Goal: Transaction & Acquisition: Purchase product/service

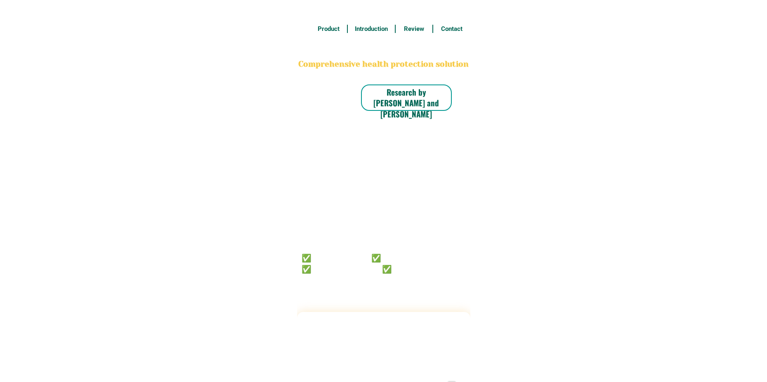
radio input "true"
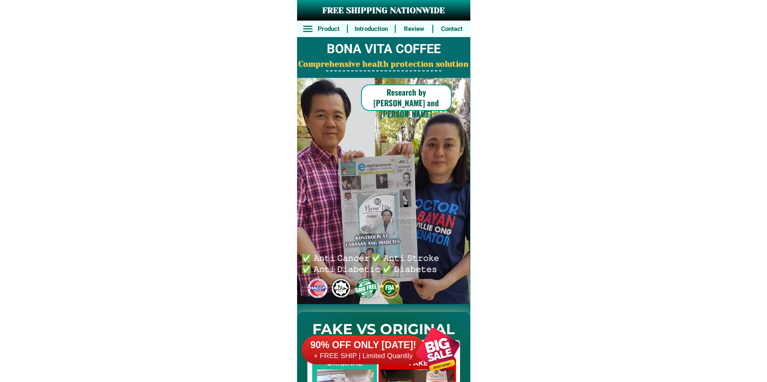
click at [441, 352] on div at bounding box center [437, 350] width 65 height 65
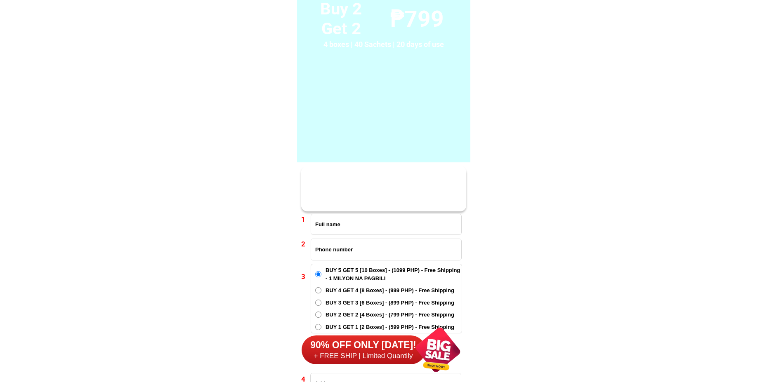
scroll to position [6066, 0]
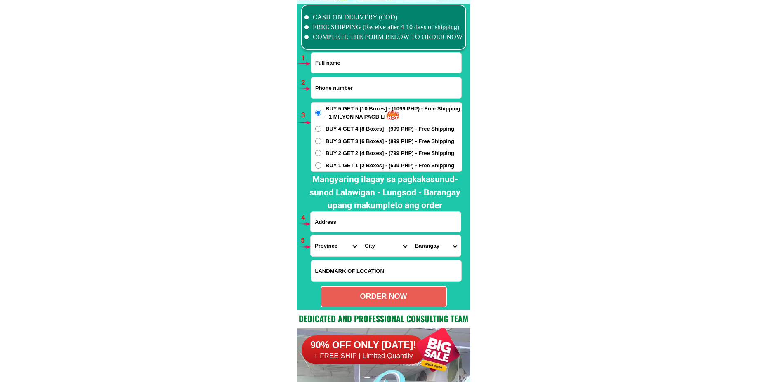
click at [357, 66] on input "Input full_name" at bounding box center [386, 63] width 150 height 20
paste input "[PERSON_NAME]"
type input "[PERSON_NAME]"
click at [331, 90] on input "Input phone_number" at bounding box center [386, 88] width 150 height 21
paste input "09755809151"
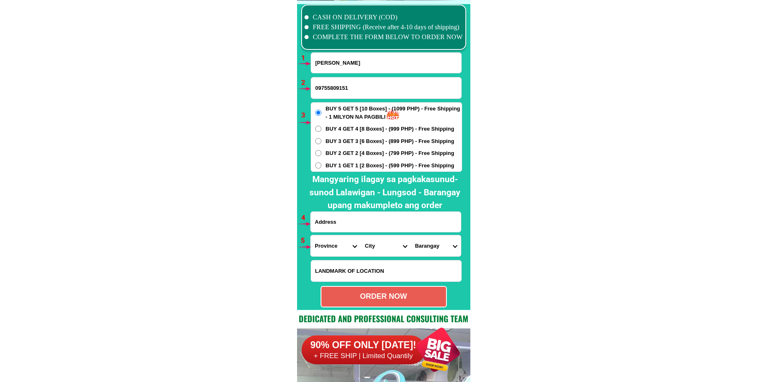
type input "09755809151"
click at [340, 123] on div "BUY 5 GET 5 [10 Boxes] - (1099 PHP) - Free Shipping - 1 MILYON NA PAGBILI BUY 4…" at bounding box center [386, 137] width 151 height 70
click at [340, 126] on span "BUY 4 GET 4 [8 Boxes] - (999 PHP) - Free Shipping" at bounding box center [389, 129] width 129 height 8
click at [321, 126] on input "BUY 4 GET 4 [8 Boxes] - (999 PHP) - Free Shipping" at bounding box center [318, 129] width 6 height 6
radio input "true"
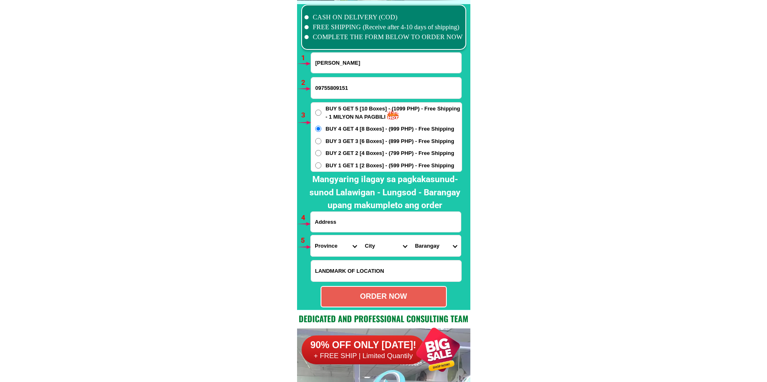
click at [349, 221] on input "Input address" at bounding box center [386, 222] width 150 height 20
paste input "Pagdating Ng delivery at bubuksan ko sa harap nya ung box Kasi bka iba ibigay n…"
click at [361, 225] on input "Pagdating Ng delivery at bubuksan ko sa harap nya ung box Kasi bka iba ibigay n…" at bounding box center [386, 222] width 150 height 20
paste input "ko punawA calaocan bambang [GEOGRAPHIC_DATA]"
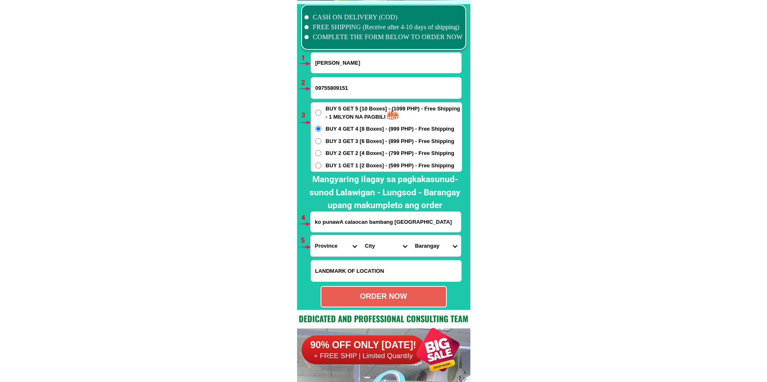
type input "ko punawA calaocan bambang [GEOGRAPHIC_DATA]"
drag, startPoint x: 323, startPoint y: 246, endPoint x: 329, endPoint y: 238, distance: 10.3
click at [323, 246] on select "Province [GEOGRAPHIC_DATA] [GEOGRAPHIC_DATA][PERSON_NAME][GEOGRAPHIC_DATA][GEOG…" at bounding box center [336, 246] width 50 height 21
click at [311, 236] on select "Province [GEOGRAPHIC_DATA] [GEOGRAPHIC_DATA][PERSON_NAME][GEOGRAPHIC_DATA][GEOG…" at bounding box center [336, 246] width 50 height 21
drag, startPoint x: 324, startPoint y: 245, endPoint x: 328, endPoint y: 237, distance: 8.5
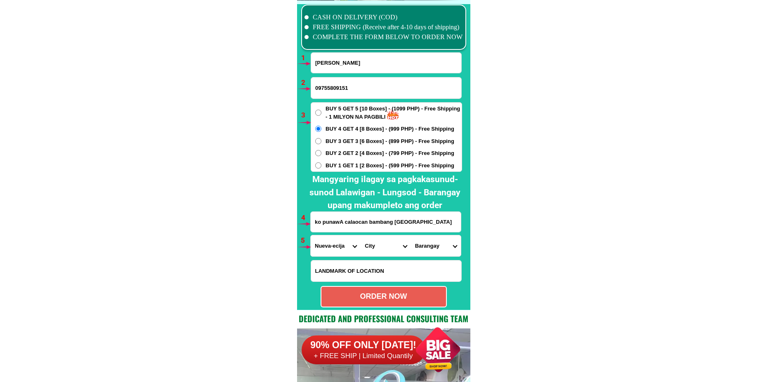
click at [324, 244] on select "Province [GEOGRAPHIC_DATA] [GEOGRAPHIC_DATA][PERSON_NAME][GEOGRAPHIC_DATA][GEOG…" at bounding box center [336, 246] width 50 height 21
select select "63_859"
click at [311, 236] on select "Province [GEOGRAPHIC_DATA] [GEOGRAPHIC_DATA][PERSON_NAME][GEOGRAPHIC_DATA][GEOG…" at bounding box center [336, 246] width 50 height 21
drag, startPoint x: 382, startPoint y: 243, endPoint x: 382, endPoint y: 237, distance: 5.4
click at [382, 242] on select "City [PERSON_NAME] [PERSON_NAME][GEOGRAPHIC_DATA] [GEOGRAPHIC_DATA] [GEOGRAPHIC…" at bounding box center [386, 246] width 50 height 21
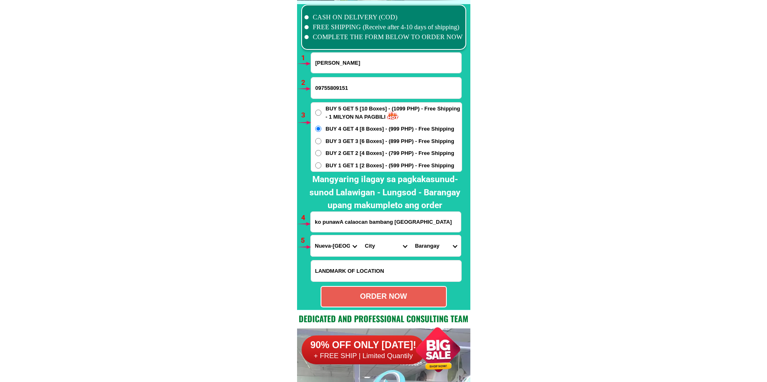
select select "63_8598067"
click at [361, 236] on select "City [PERSON_NAME] [PERSON_NAME][GEOGRAPHIC_DATA] [GEOGRAPHIC_DATA] [GEOGRAPHIC…" at bounding box center [386, 246] width 50 height 21
click at [435, 243] on select "Barangay Abian Abinganan [PERSON_NAME] [GEOGRAPHIC_DATA][PERSON_NAME] [GEOGRAPH…" at bounding box center [436, 246] width 50 height 21
click at [419, 246] on select "Barangay Abian Abinganan [PERSON_NAME] [GEOGRAPHIC_DATA][PERSON_NAME] [GEOGRAPH…" at bounding box center [436, 246] width 50 height 21
select select "63_85980677196"
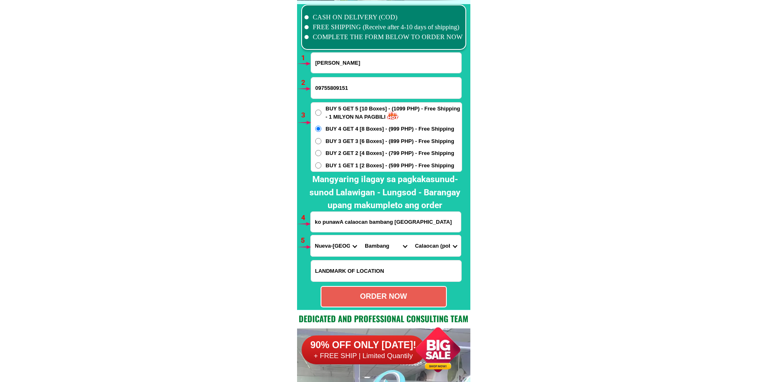
click at [411, 236] on select "Barangay Abian Abinganan [PERSON_NAME] [GEOGRAPHIC_DATA][PERSON_NAME] [GEOGRAPH…" at bounding box center [436, 246] width 50 height 21
click at [373, 295] on div "ORDER NOW" at bounding box center [383, 296] width 125 height 11
click at [401, 291] on div "ORDER NOW" at bounding box center [383, 296] width 126 height 21
radio input "true"
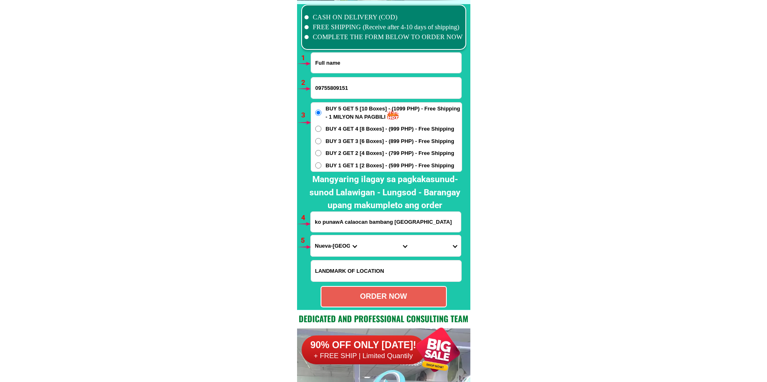
click at [352, 67] on input "Input full_name" at bounding box center [386, 63] width 150 height 20
paste input "[PERSON_NAME]"
type input "[PERSON_NAME]"
click at [363, 87] on input "09755809151" at bounding box center [386, 88] width 150 height 21
paste input "09517622520"
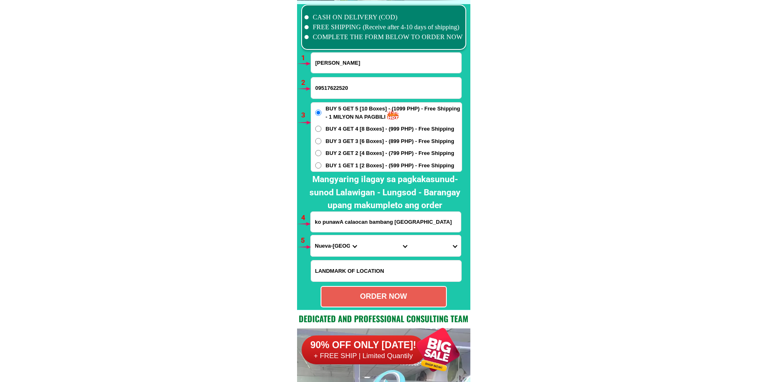
type input "09517622520"
click at [339, 142] on span "BUY 3 GET 3 [6 Boxes] - (899 PHP) - Free Shipping" at bounding box center [389, 141] width 129 height 8
click at [321, 142] on input "BUY 3 GET 3 [6 Boxes] - (899 PHP) - Free Shipping" at bounding box center [318, 141] width 6 height 6
radio input "true"
click at [329, 222] on input "ko punawA calaocan bambang [GEOGRAPHIC_DATA]" at bounding box center [386, 222] width 150 height 20
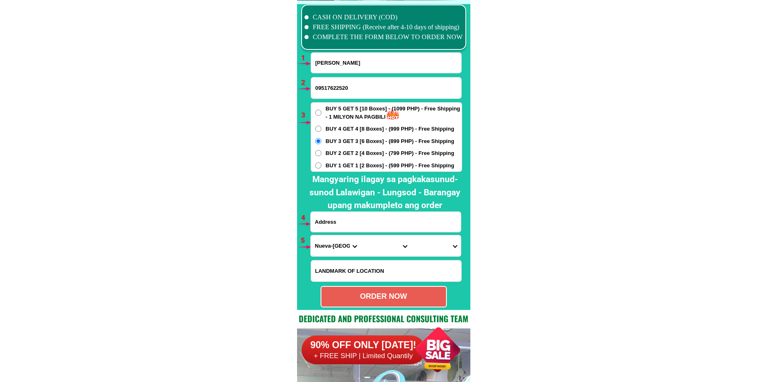
paste input "purok 1, Brgy [PERSON_NAME]"
type input "purok 1, Brgy [PERSON_NAME]"
click at [328, 244] on select "Province [GEOGRAPHIC_DATA] [GEOGRAPHIC_DATA][PERSON_NAME][GEOGRAPHIC_DATA][GEOG…" at bounding box center [336, 246] width 50 height 21
select select "63_803"
click at [311, 236] on select "Province [GEOGRAPHIC_DATA] [GEOGRAPHIC_DATA][PERSON_NAME][GEOGRAPHIC_DATA][GEOG…" at bounding box center [336, 246] width 50 height 21
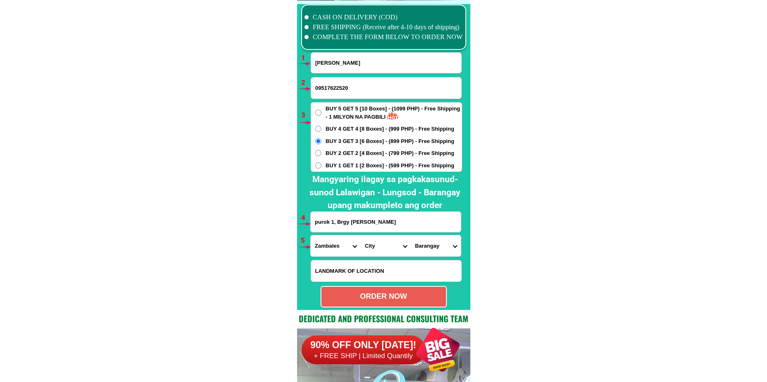
click at [376, 244] on select "City Botolan [GEOGRAPHIC_DATA] [PERSON_NAME] [GEOGRAPHIC_DATA] [GEOGRAPHIC_DATA…" at bounding box center [386, 246] width 50 height 21
select select "63_8035230"
click at [361, 236] on select "City Botolan [GEOGRAPHIC_DATA] [PERSON_NAME] [GEOGRAPHIC_DATA] [GEOGRAPHIC_DATA…" at bounding box center [386, 246] width 50 height 21
drag, startPoint x: 438, startPoint y: 245, endPoint x: 438, endPoint y: 237, distance: 7.4
click at [438, 244] on select "Barangay Balaybay Buenavista [PERSON_NAME] Nagbayan Nagbunga San [PERSON_NAME] …" at bounding box center [436, 246] width 50 height 21
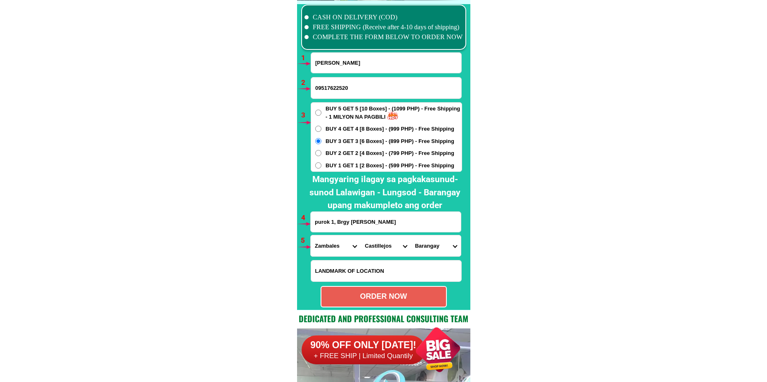
select select "63_80352308279"
click at [411, 236] on select "Barangay Balaybay Buenavista [PERSON_NAME] Nagbayan Nagbunga San [PERSON_NAME] …" at bounding box center [436, 246] width 50 height 21
click at [406, 292] on div "ORDER NOW" at bounding box center [383, 296] width 126 height 21
radio input "true"
